Goal: Check status: Check status

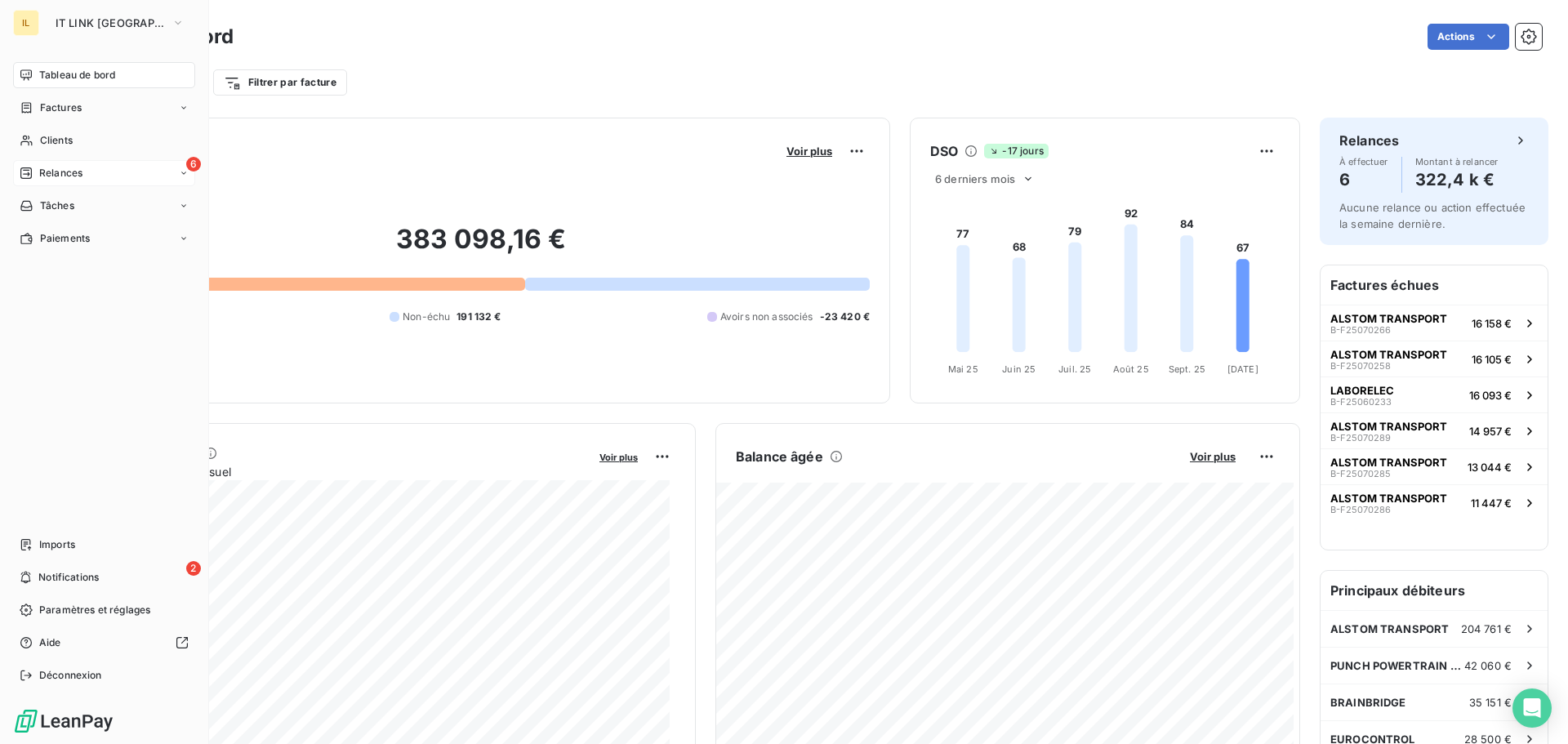
click at [83, 175] on div "6 Relances" at bounding box center [104, 173] width 182 height 26
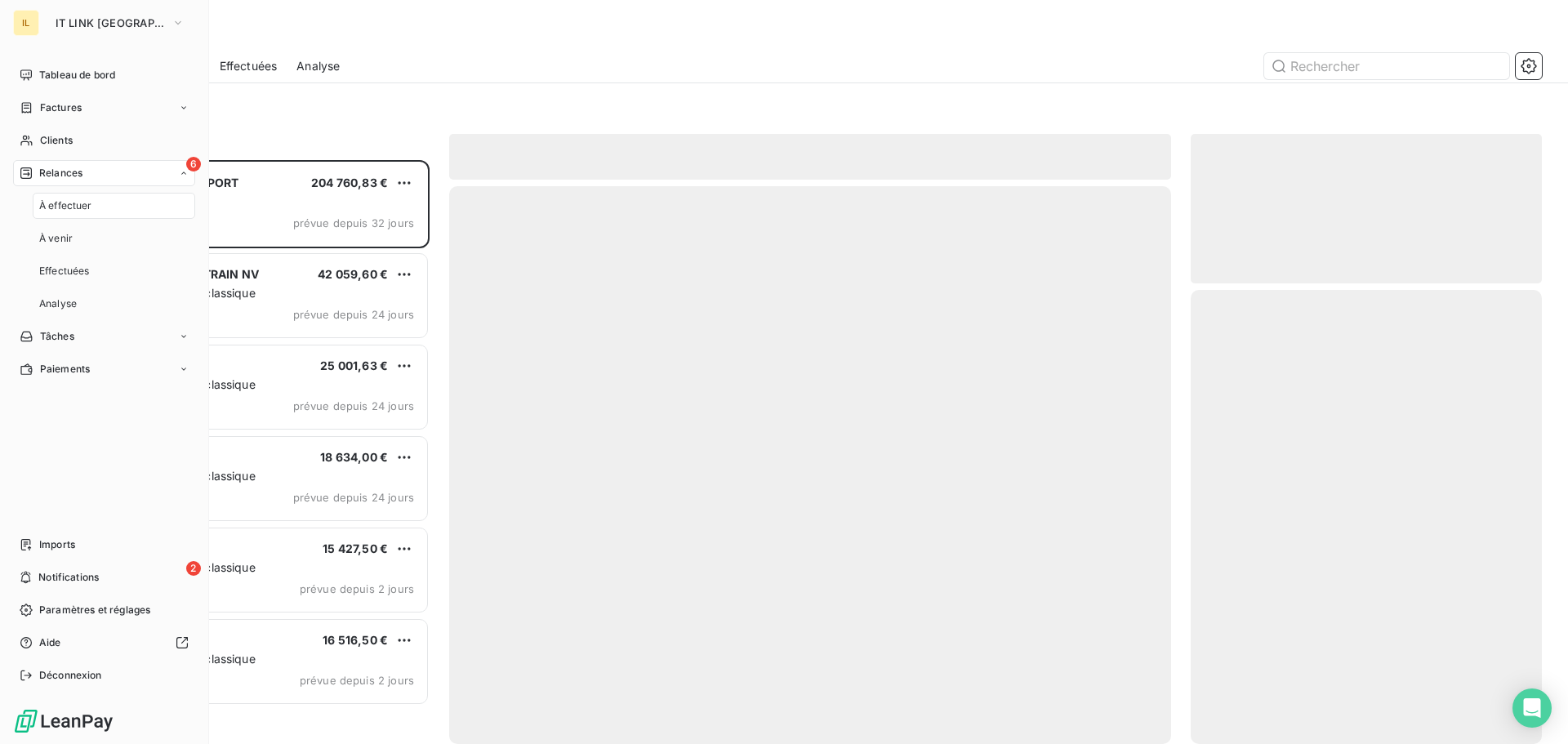
scroll to position [571, 339]
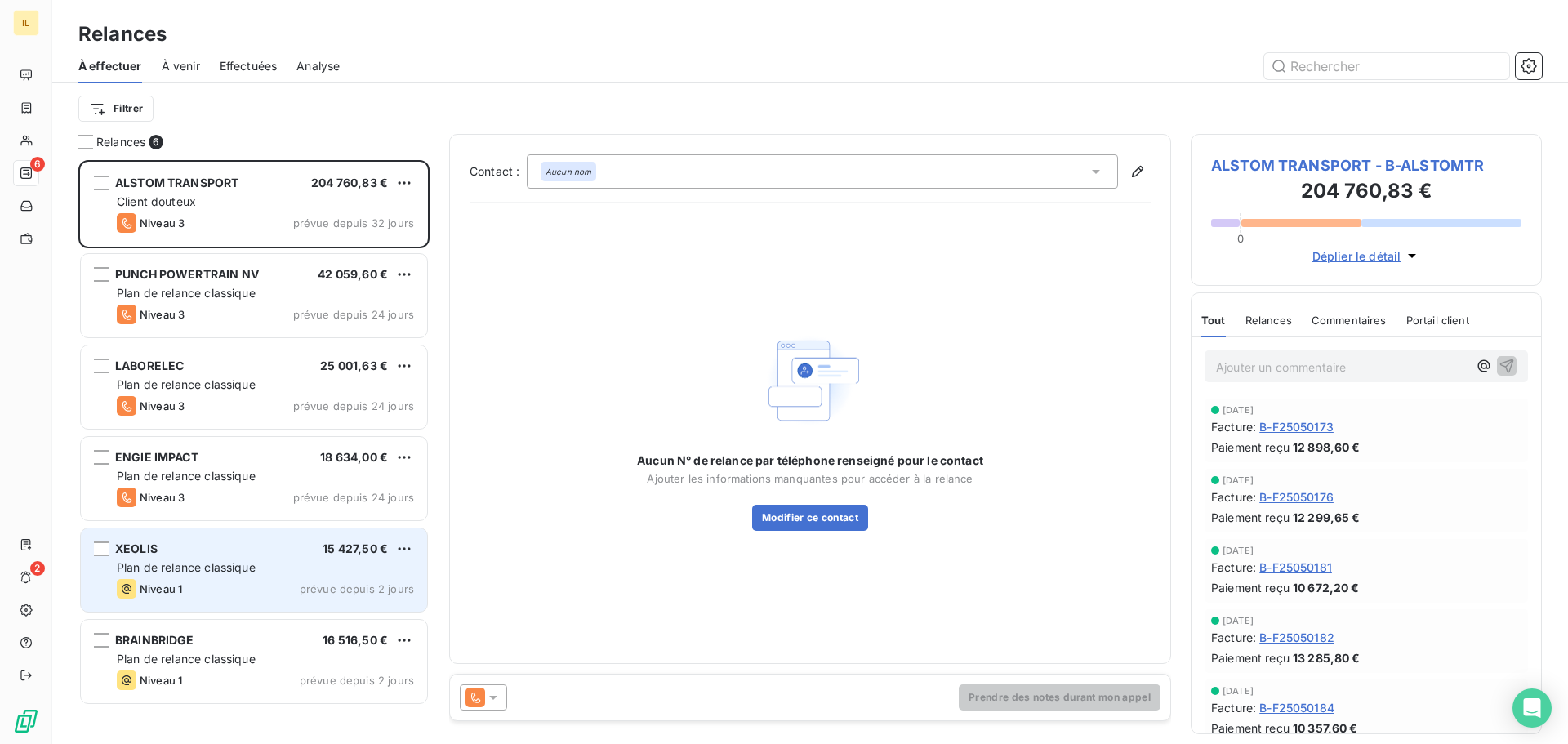
click at [215, 557] on div "XEOLIS 15 427,50 € Plan de relance classique Niveau 1 prévue depuis 2 jours" at bounding box center [254, 569] width 347 height 83
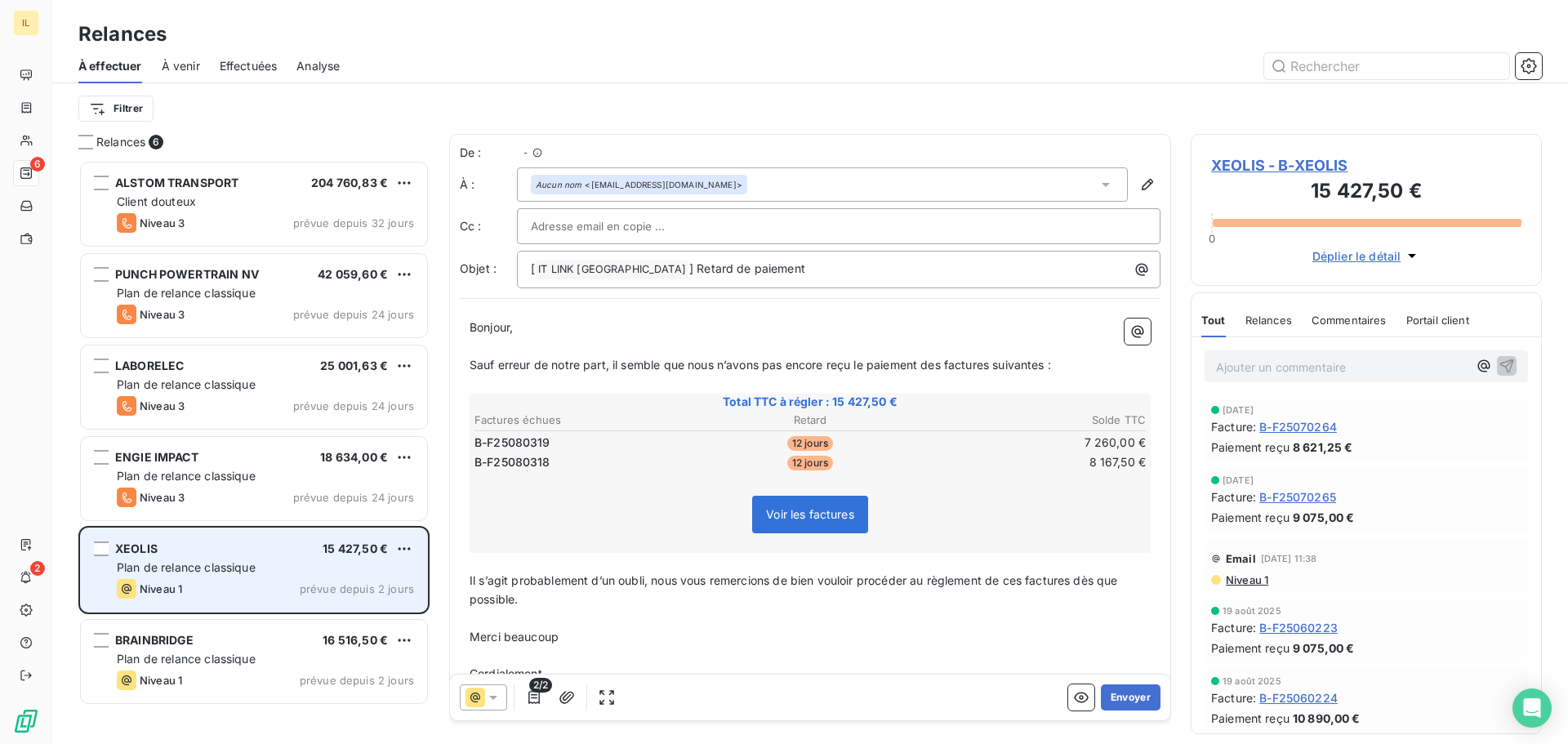
scroll to position [571, 339]
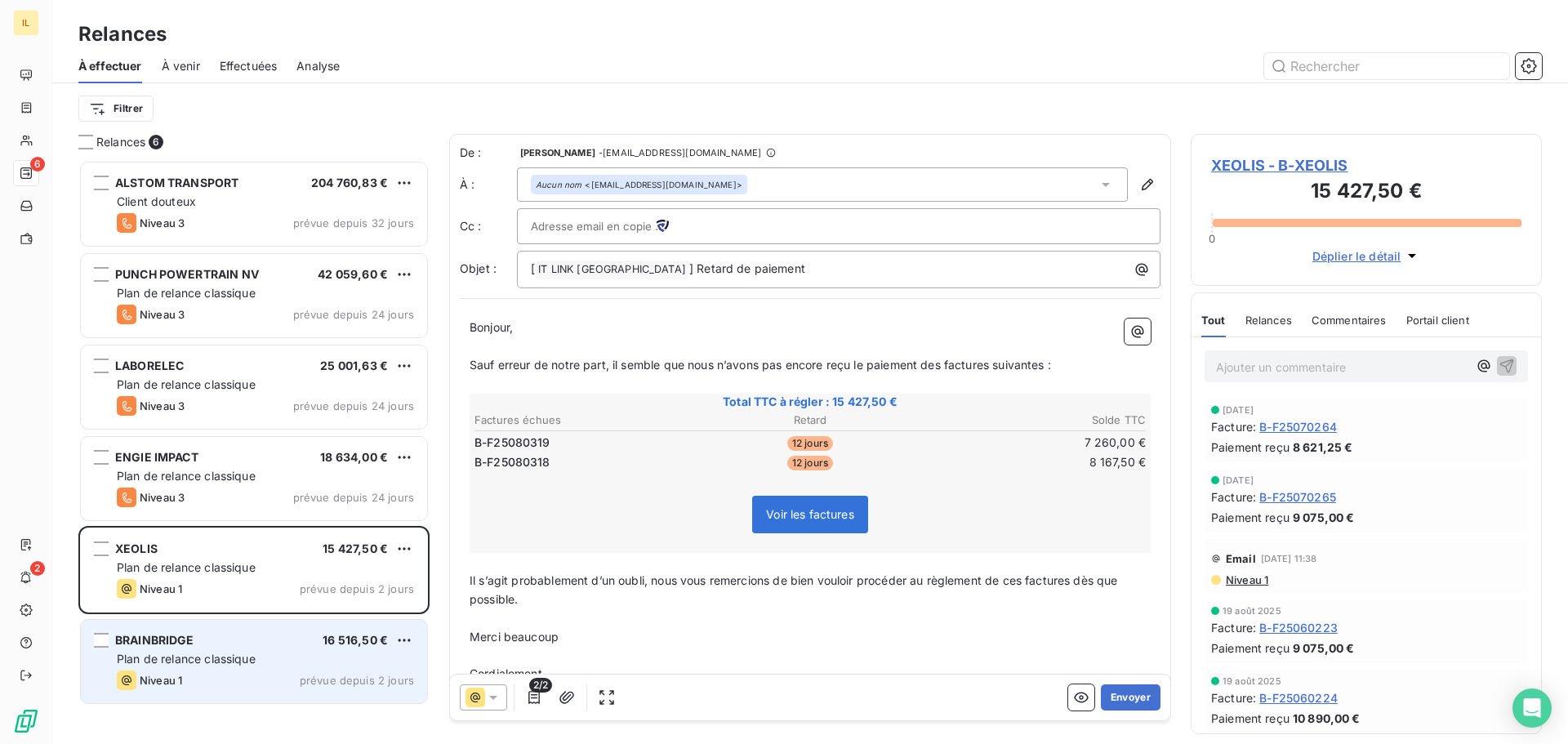
click at [250, 641] on div "BRAINBRIDGE 16 516,50 €" at bounding box center [265, 639] width 297 height 15
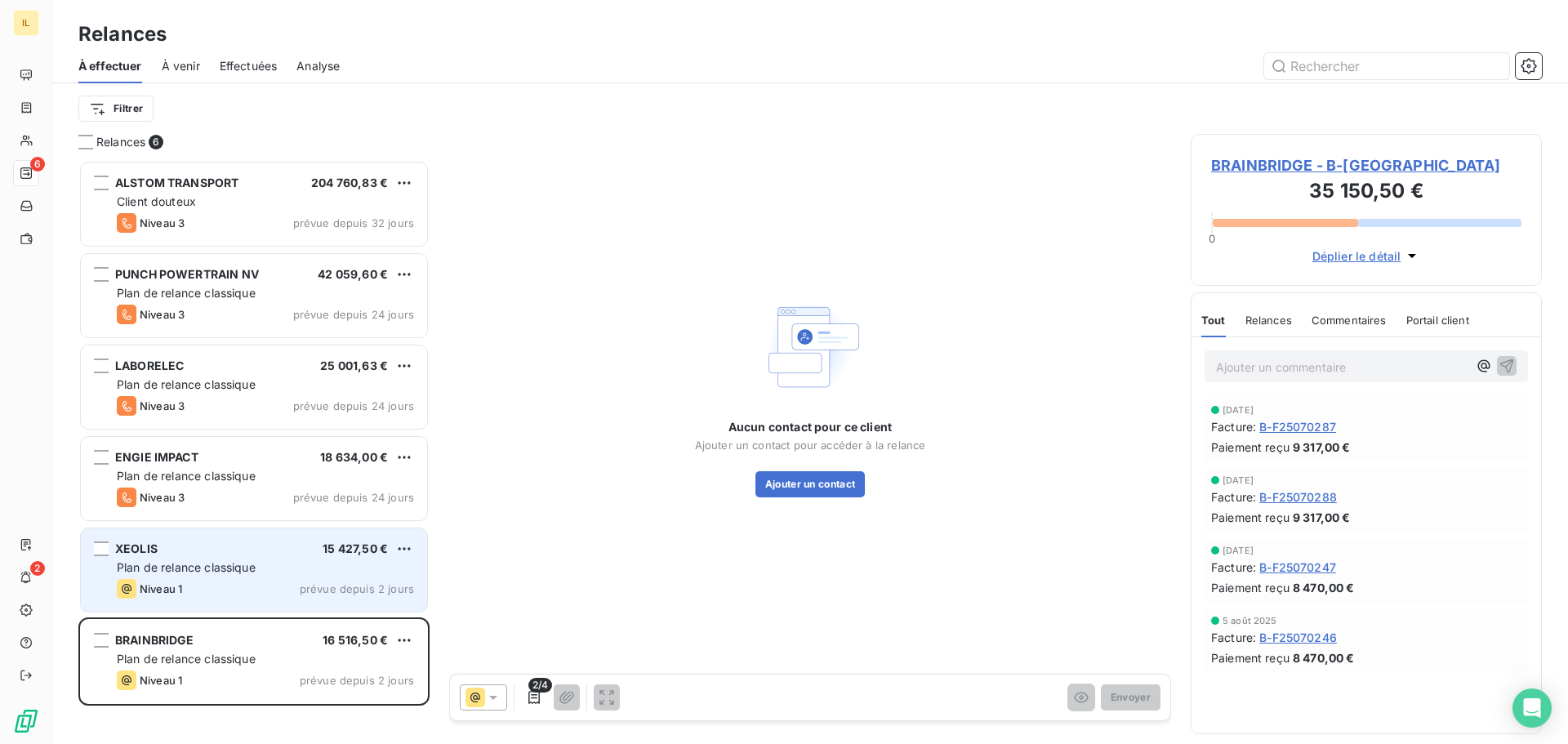
click at [200, 575] on div "Plan de relance classique" at bounding box center [265, 567] width 297 height 16
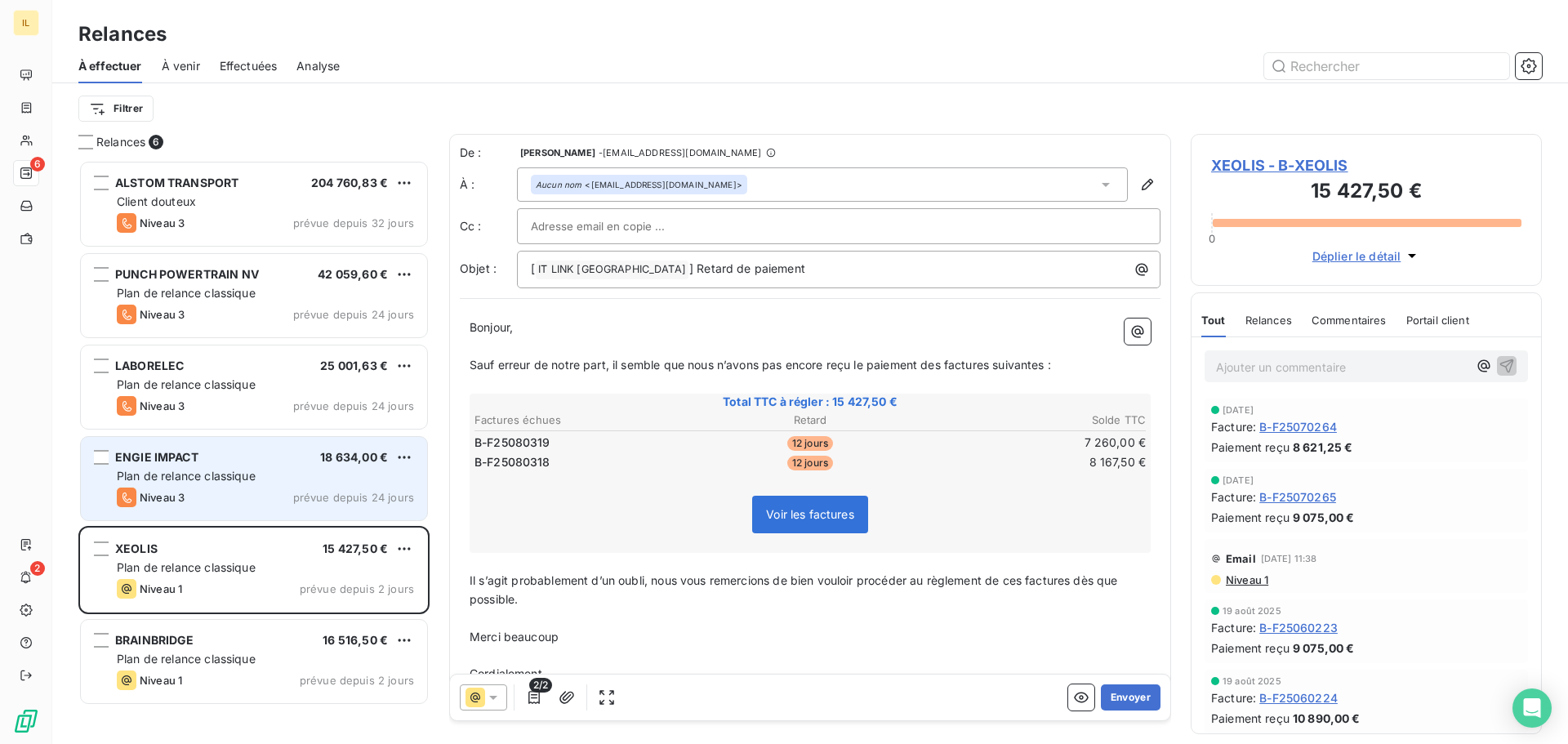
click at [186, 491] on div "Niveau 3 prévue depuis 24 jours" at bounding box center [265, 497] width 297 height 20
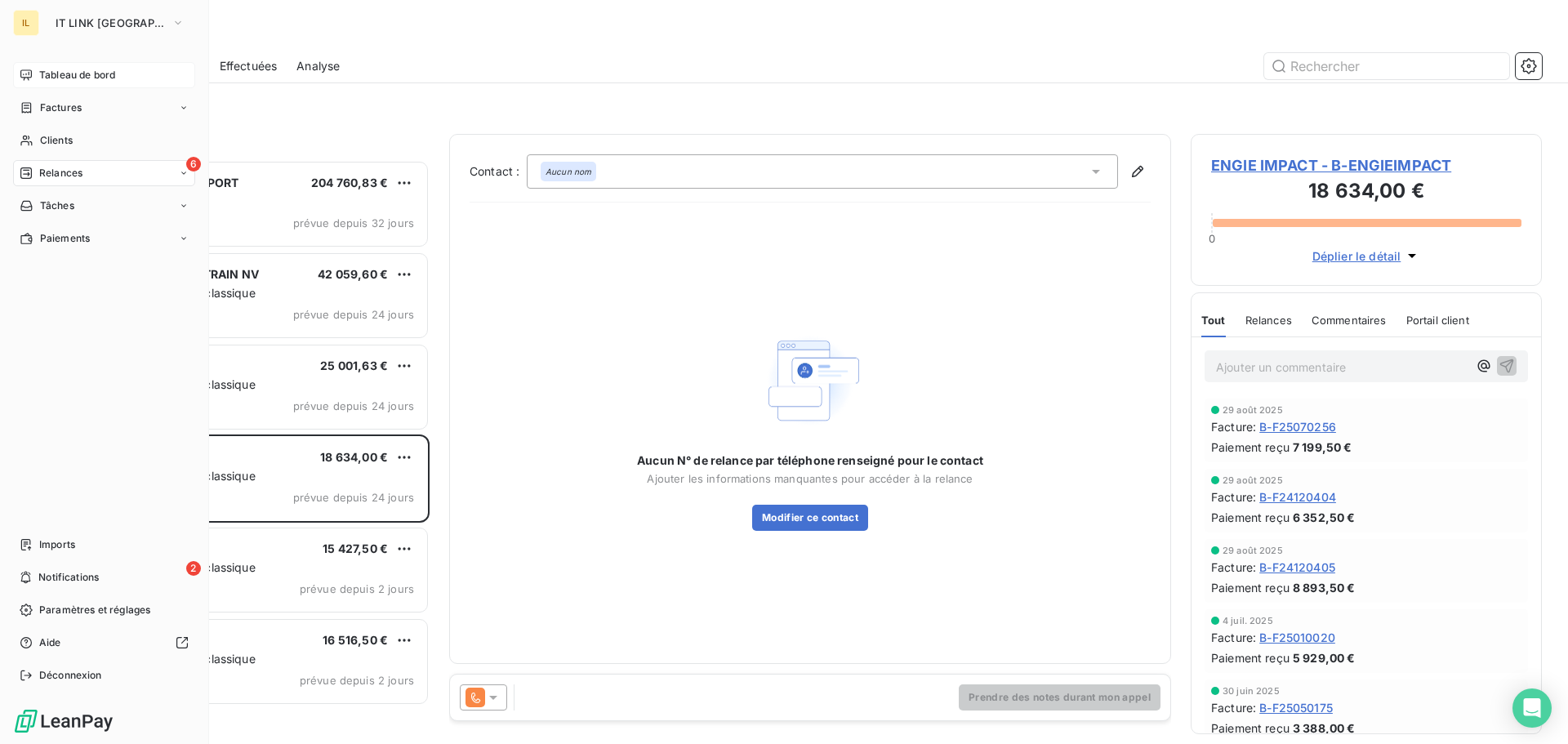
click at [76, 76] on span "Tableau de bord" at bounding box center [77, 74] width 76 height 15
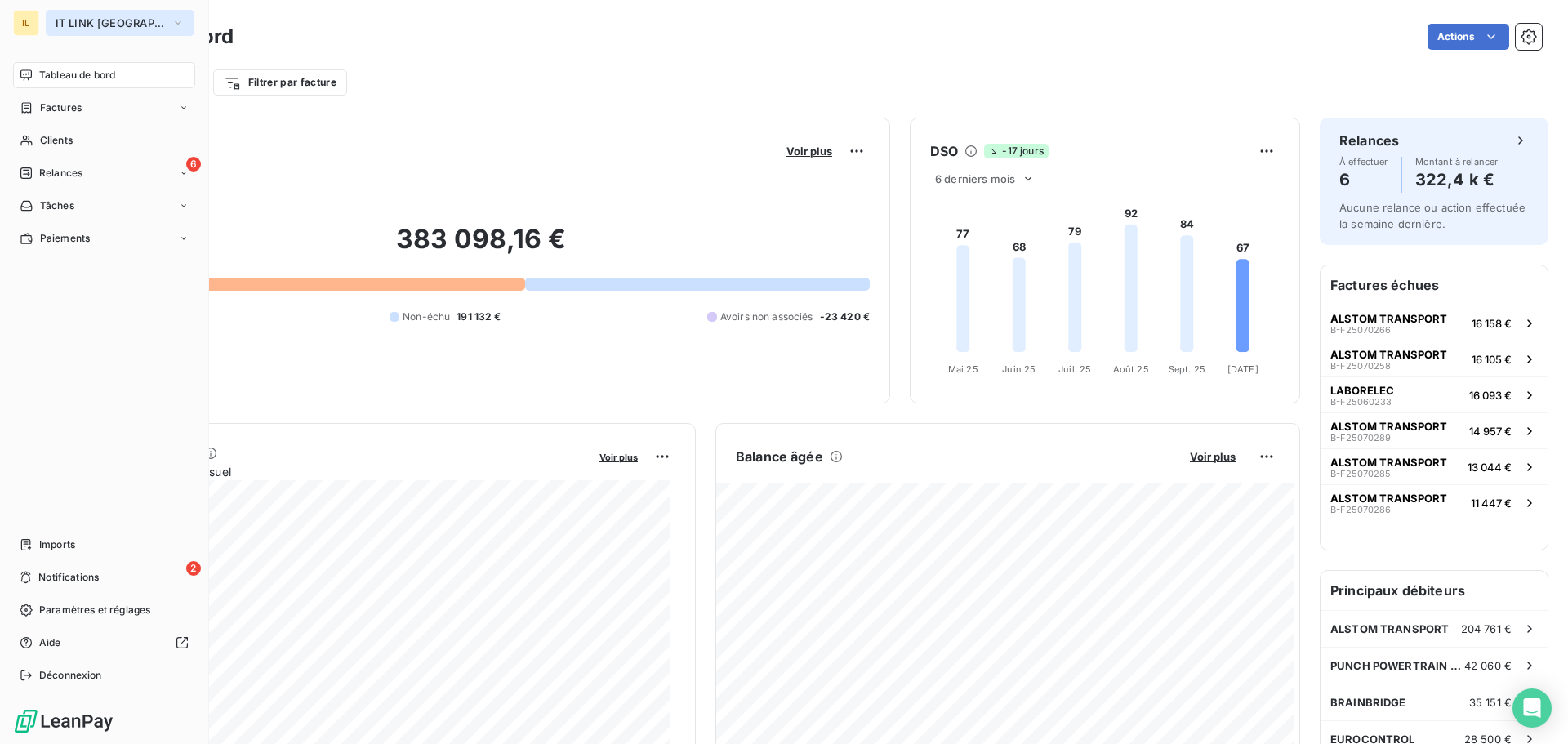
click at [74, 22] on span "IT LINK [GEOGRAPHIC_DATA]" at bounding box center [110, 22] width 110 height 13
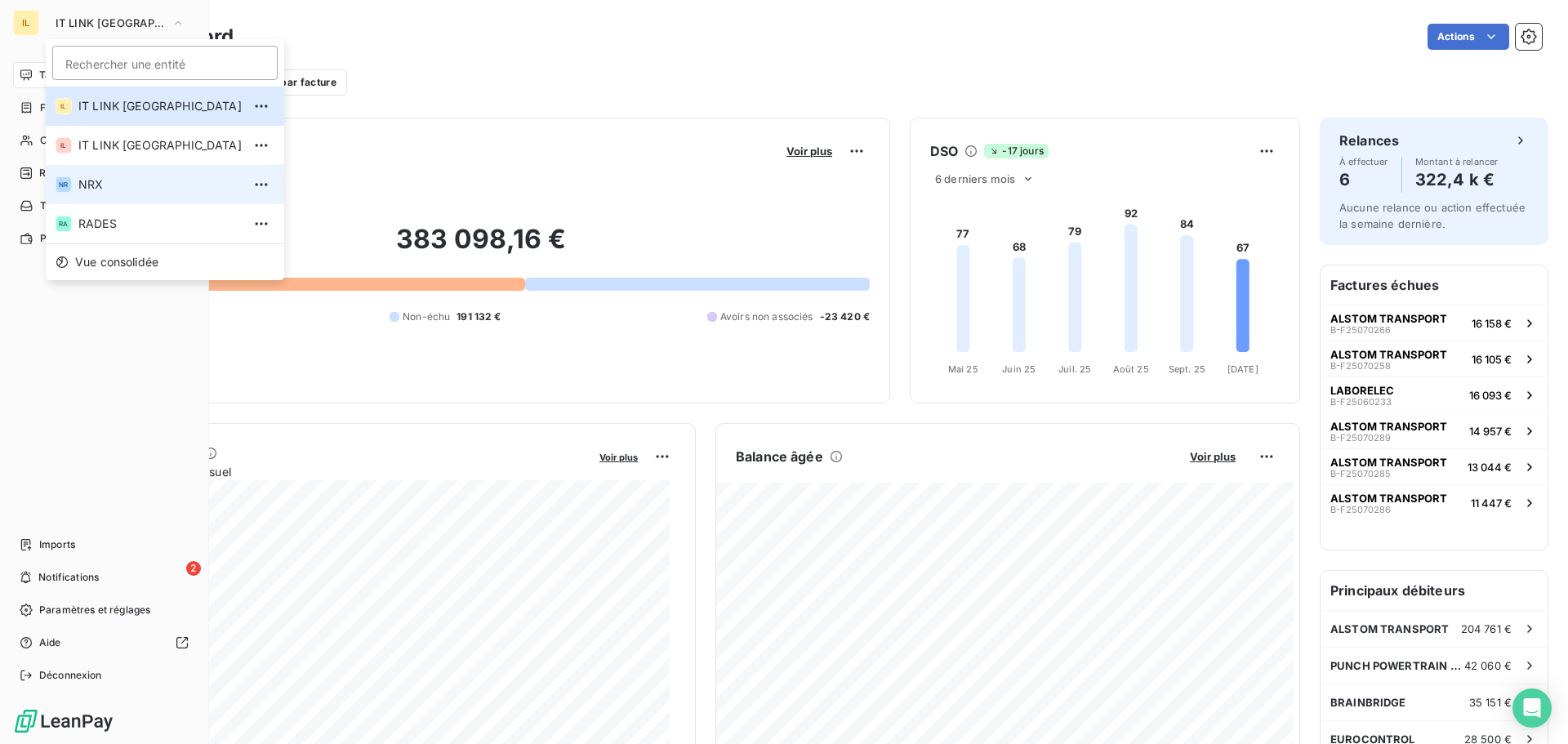
click at [96, 184] on span "NRX" at bounding box center [160, 184] width 163 height 16
